Goal: Purchase product/service

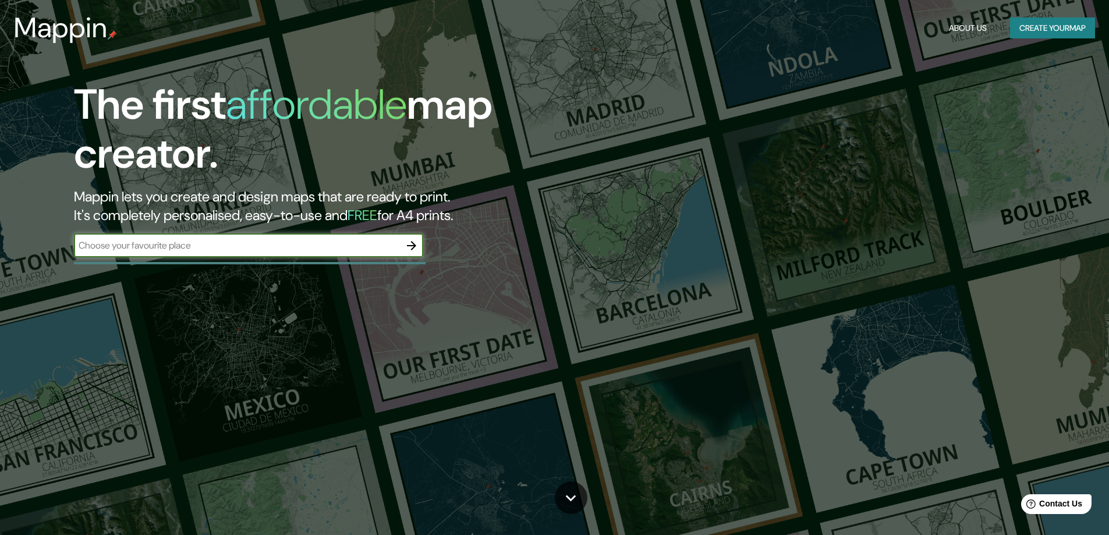
click at [393, 250] on input "text" at bounding box center [237, 245] width 326 height 13
click at [414, 247] on icon "button" at bounding box center [411, 245] width 9 height 9
type input "[GEOGRAPHIC_DATA]"
click at [417, 248] on icon "button" at bounding box center [411, 246] width 14 height 14
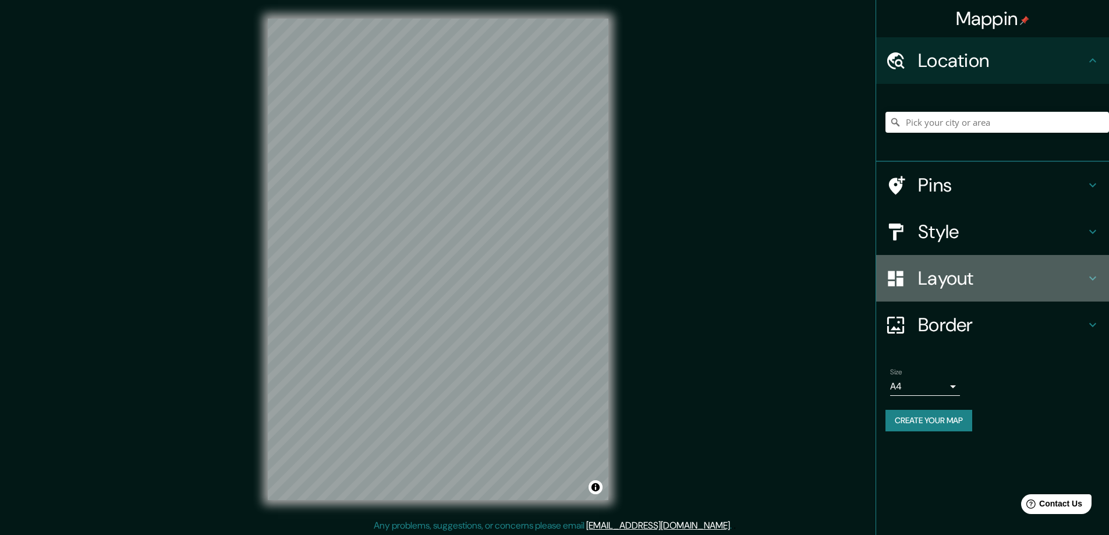
click at [1003, 282] on h4 "Layout" at bounding box center [1002, 278] width 168 height 23
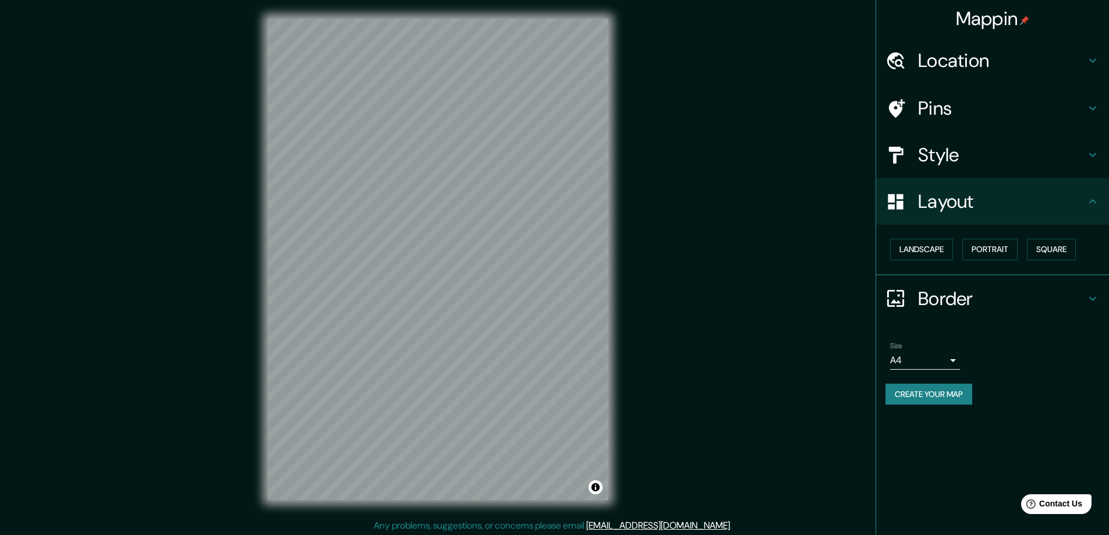
click at [1024, 203] on h4 "Layout" at bounding box center [1002, 201] width 168 height 23
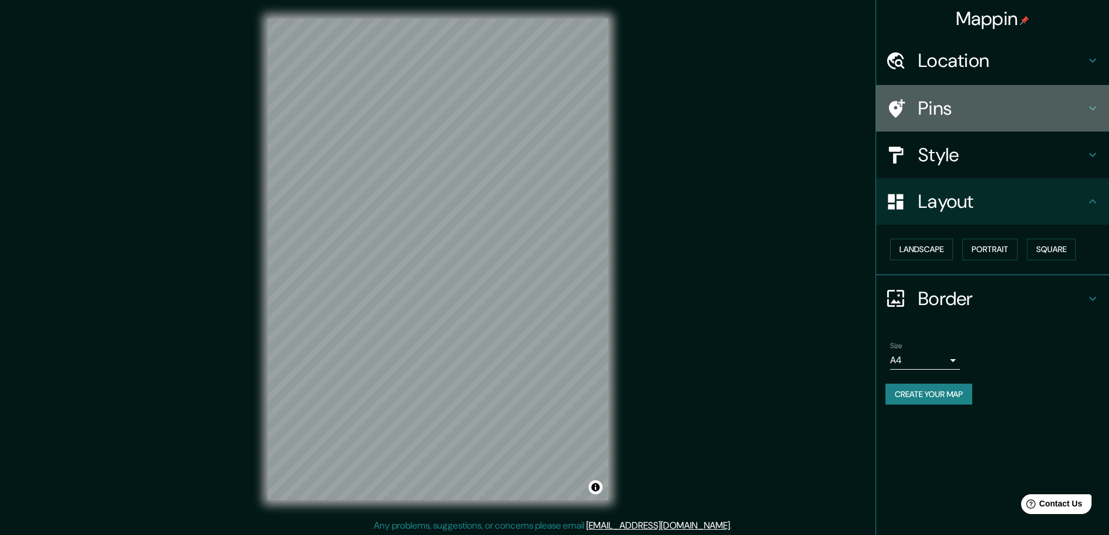
click at [969, 100] on h4 "Pins" at bounding box center [1002, 108] width 168 height 23
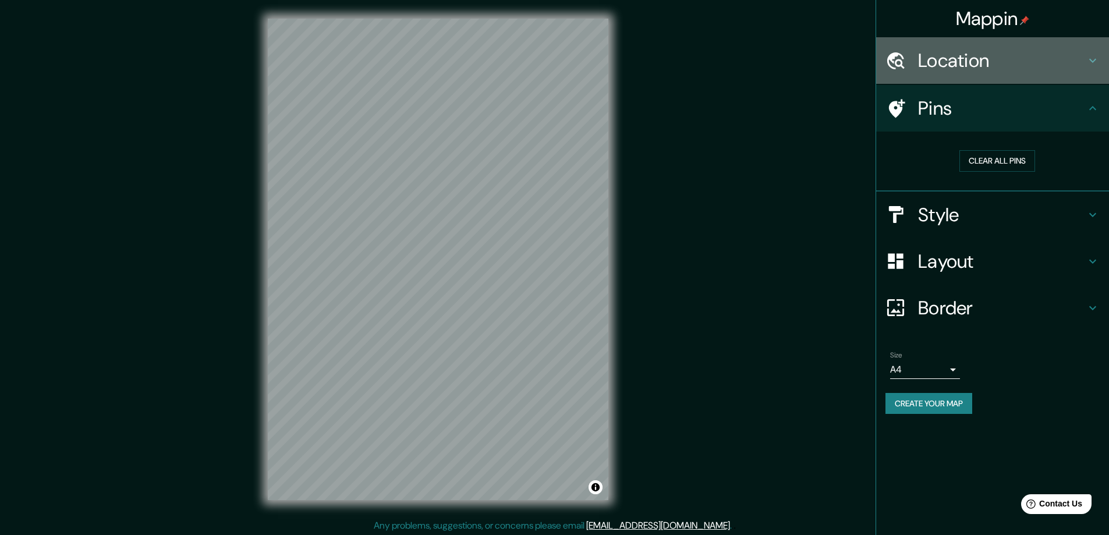
click at [975, 69] on h4 "Location" at bounding box center [1002, 60] width 168 height 23
